Goal: Find specific page/section: Find specific page/section

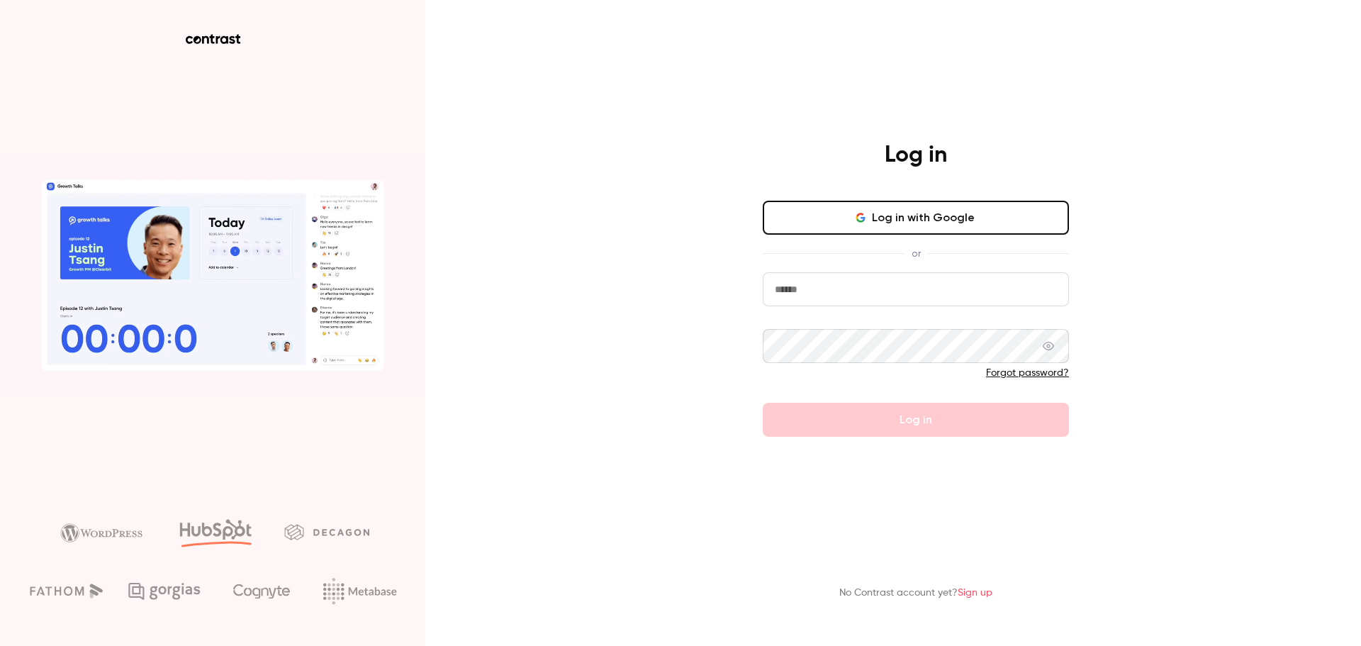
click at [908, 225] on button "Log in with Google" at bounding box center [916, 218] width 306 height 34
